Goal: Check status: Check status

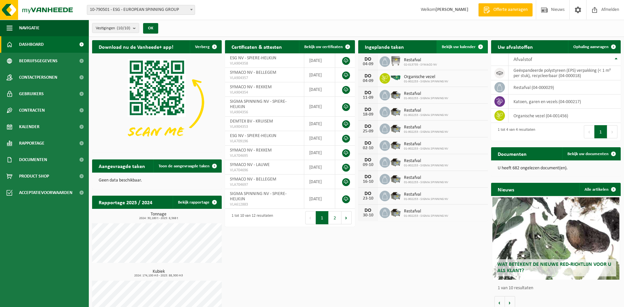
click at [458, 44] on link "Bekijk uw kalender" at bounding box center [462, 46] width 51 height 13
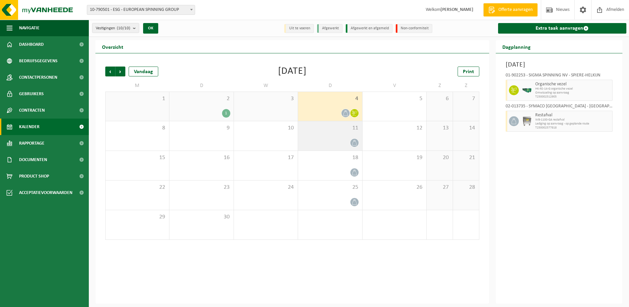
click at [344, 145] on div at bounding box center [330, 142] width 57 height 9
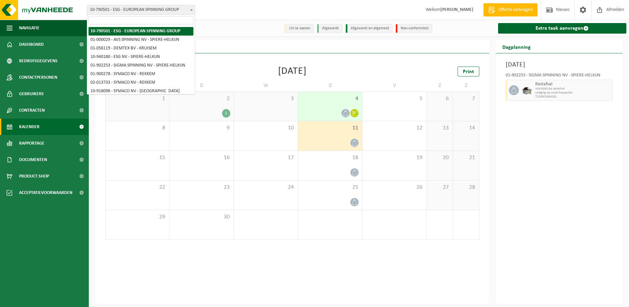
click at [194, 12] on span at bounding box center [191, 9] width 7 height 9
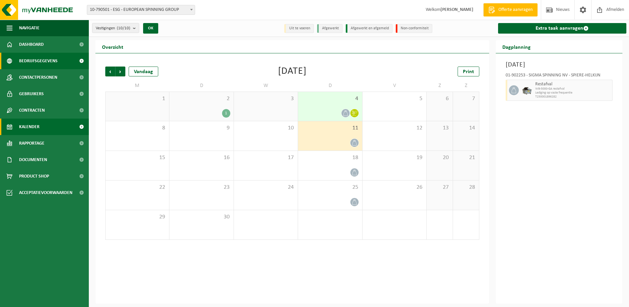
click at [56, 59] on span "Bedrijfsgegevens" at bounding box center [38, 61] width 39 height 16
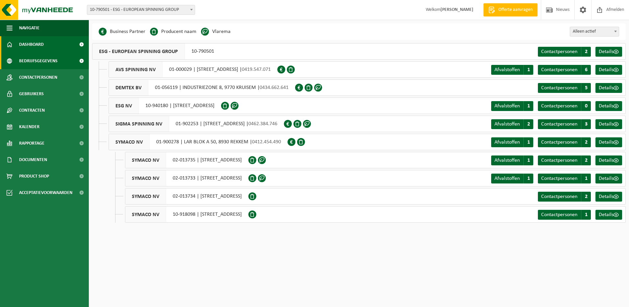
click at [39, 46] on span "Dashboard" at bounding box center [31, 44] width 25 height 16
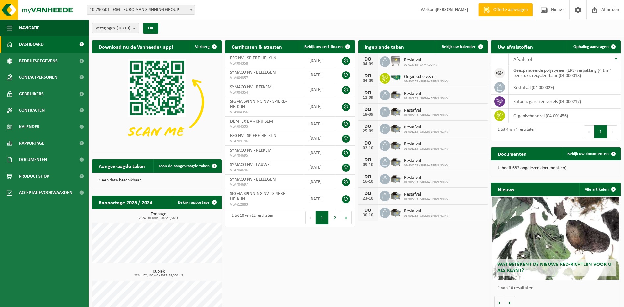
click at [135, 27] on b "submit" at bounding box center [136, 27] width 6 height 9
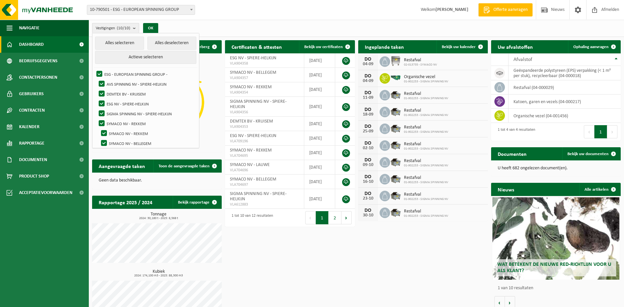
click at [135, 27] on b "submit" at bounding box center [136, 28] width 6 height 10
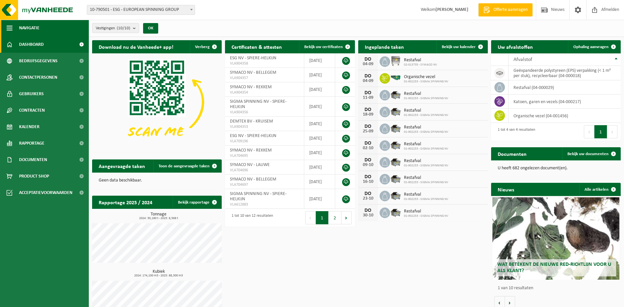
click at [30, 29] on span "Navigatie" at bounding box center [29, 28] width 20 height 16
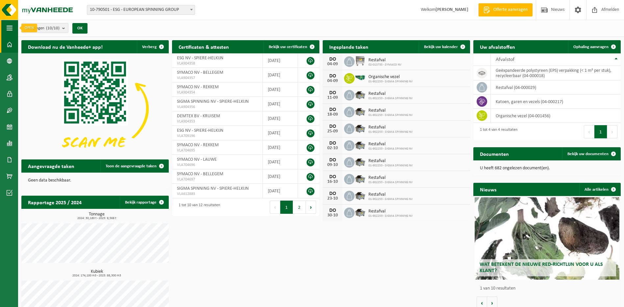
click at [13, 28] on button "Navigatie" at bounding box center [9, 28] width 18 height 16
